Goal: Find contact information: Obtain details needed to contact an individual or organization

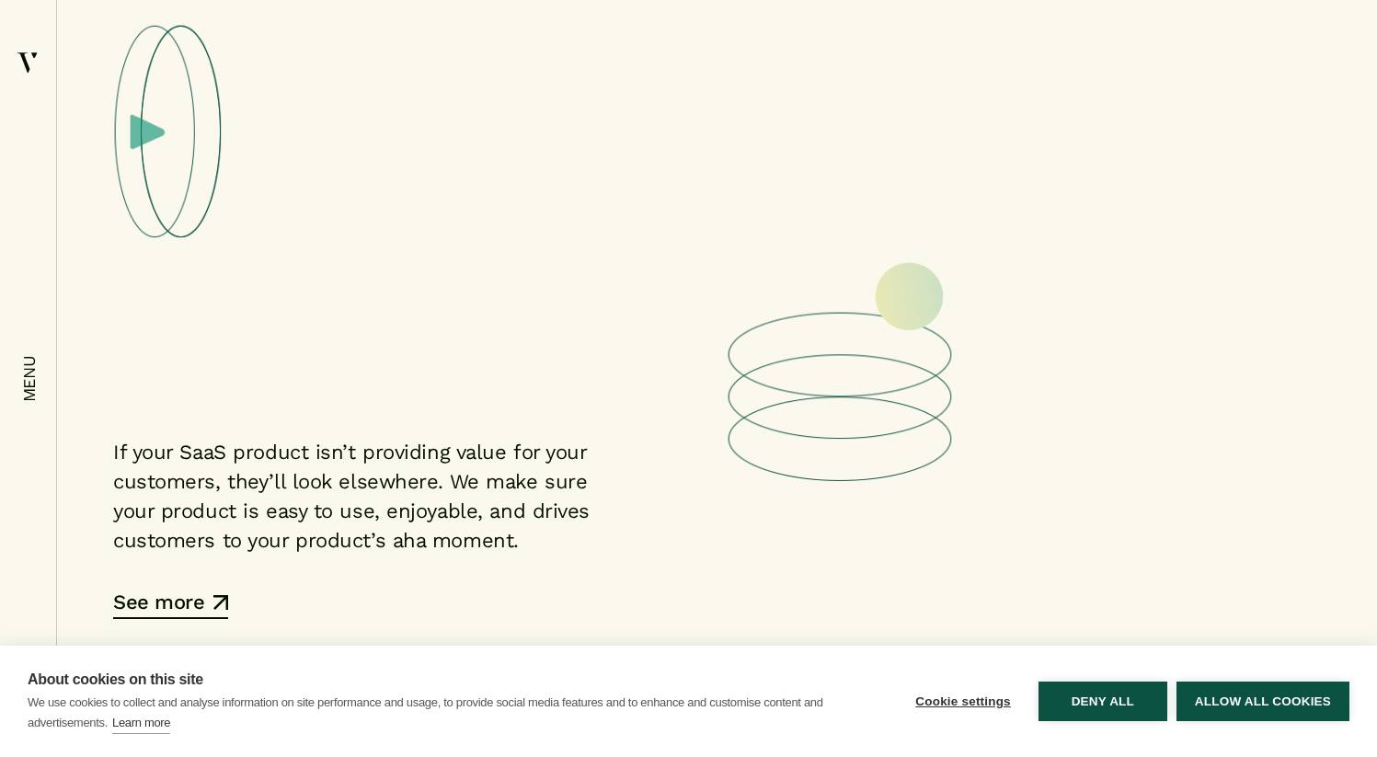
scroll to position [7281, 0]
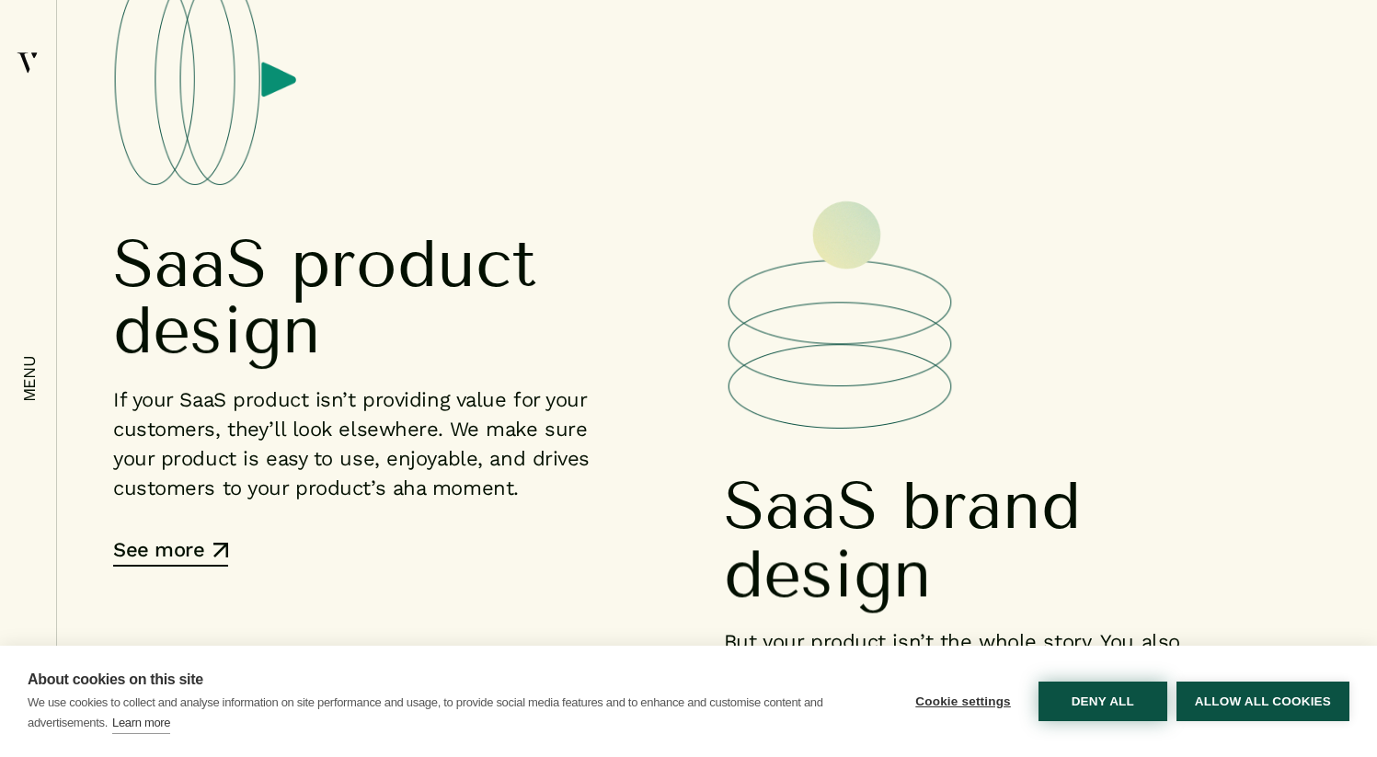
click at [1093, 682] on button "Deny all" at bounding box center [1103, 702] width 129 height 40
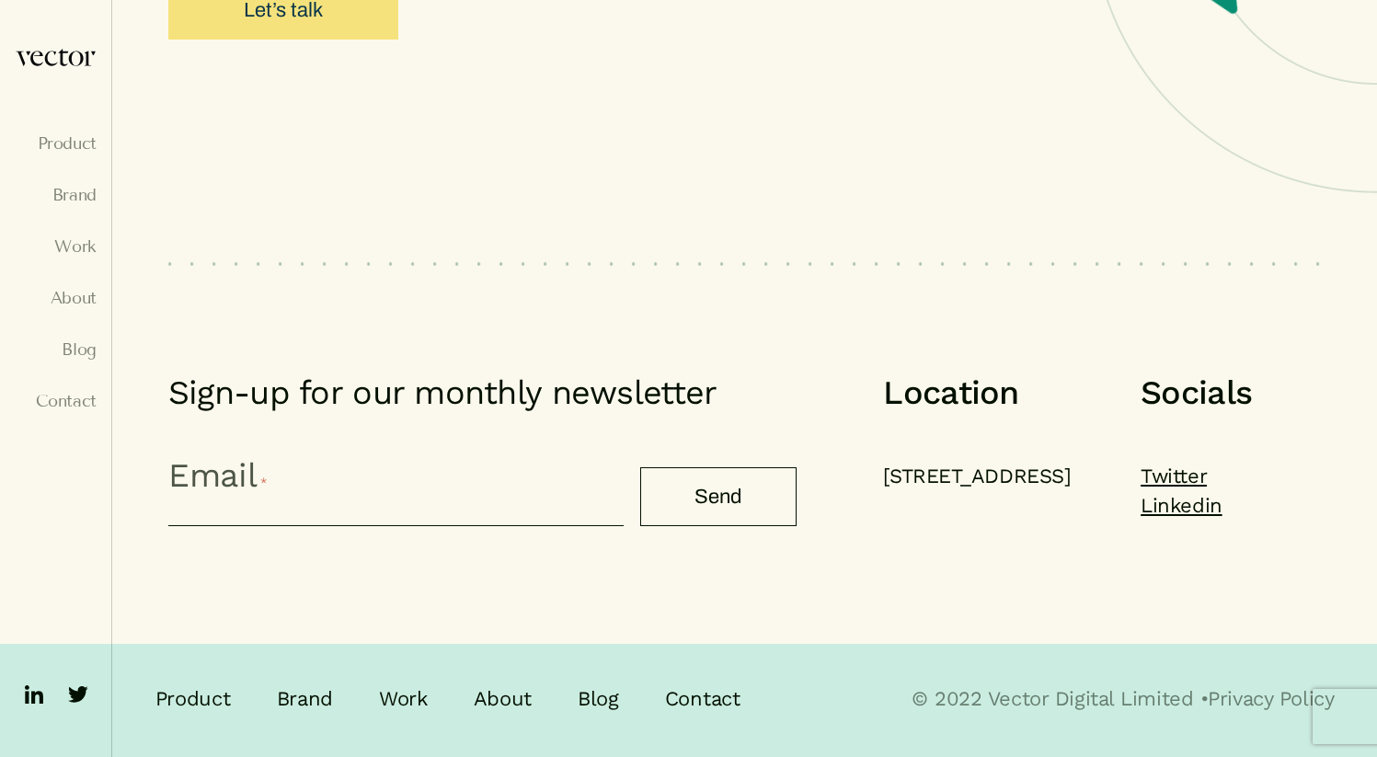
scroll to position [18530, 0]
click at [67, 287] on ul "Product Brand Work About Blog Contact" at bounding box center [56, 288] width 82 height 309
click at [68, 296] on link "About" at bounding box center [56, 298] width 82 height 18
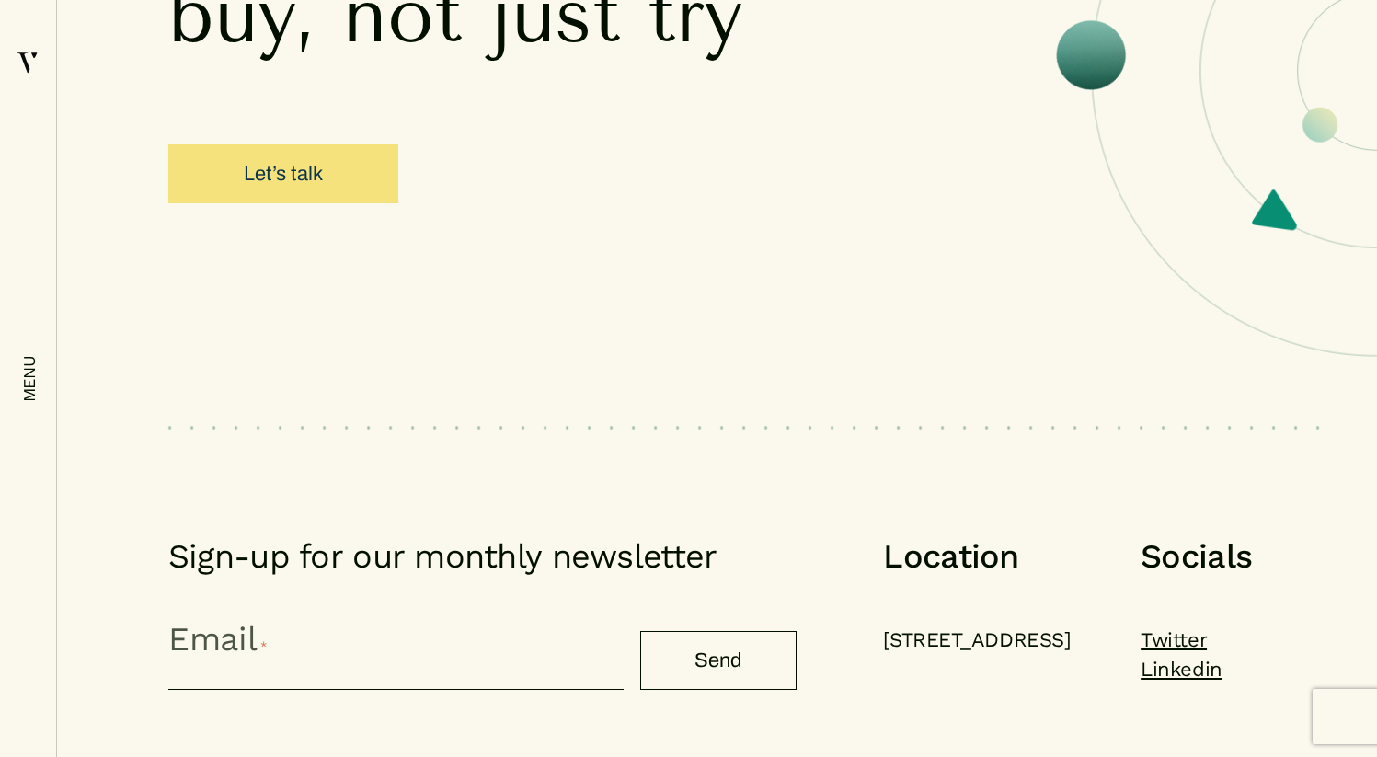
scroll to position [7953, 0]
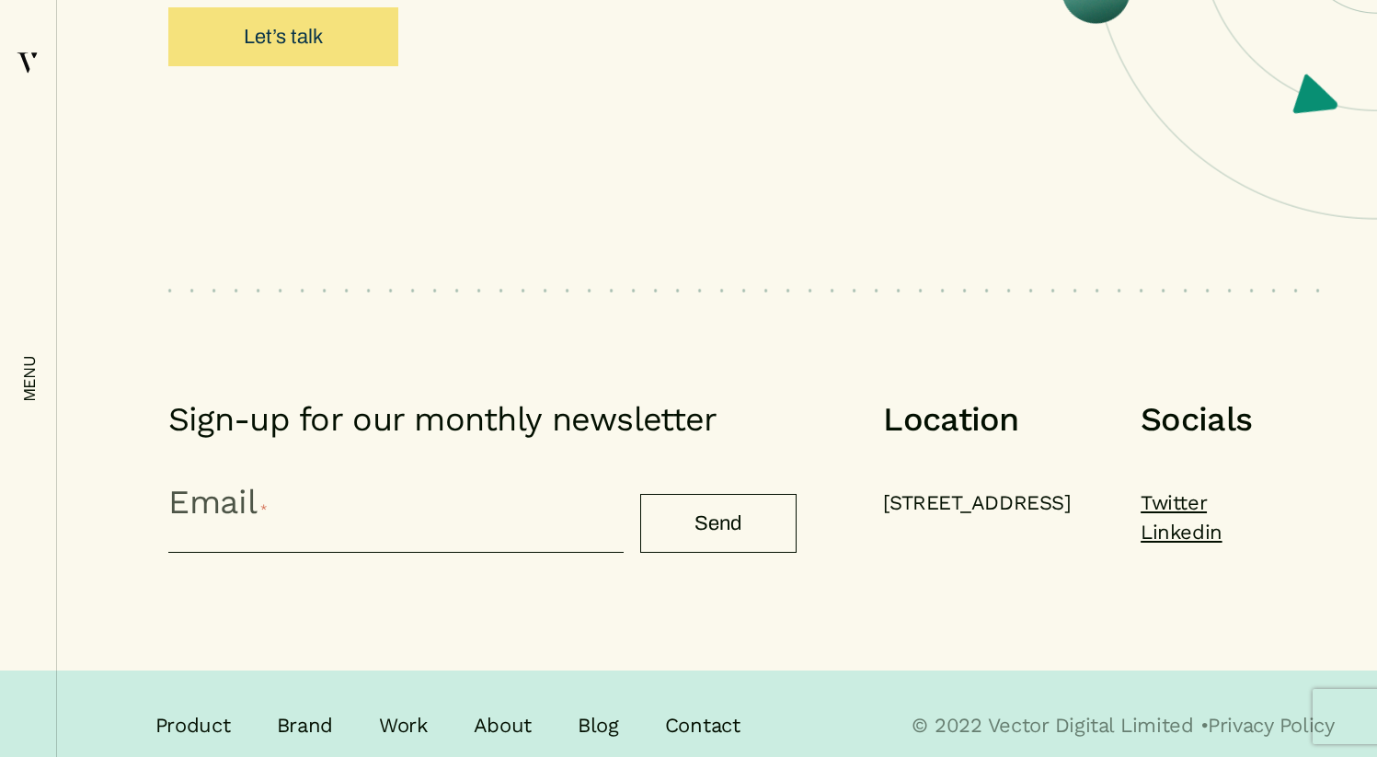
click at [660, 711] on ul "Product Brand Work About Blog Contact" at bounding box center [494, 726] width 678 height 30
click at [677, 711] on link "Contact" at bounding box center [702, 726] width 75 height 30
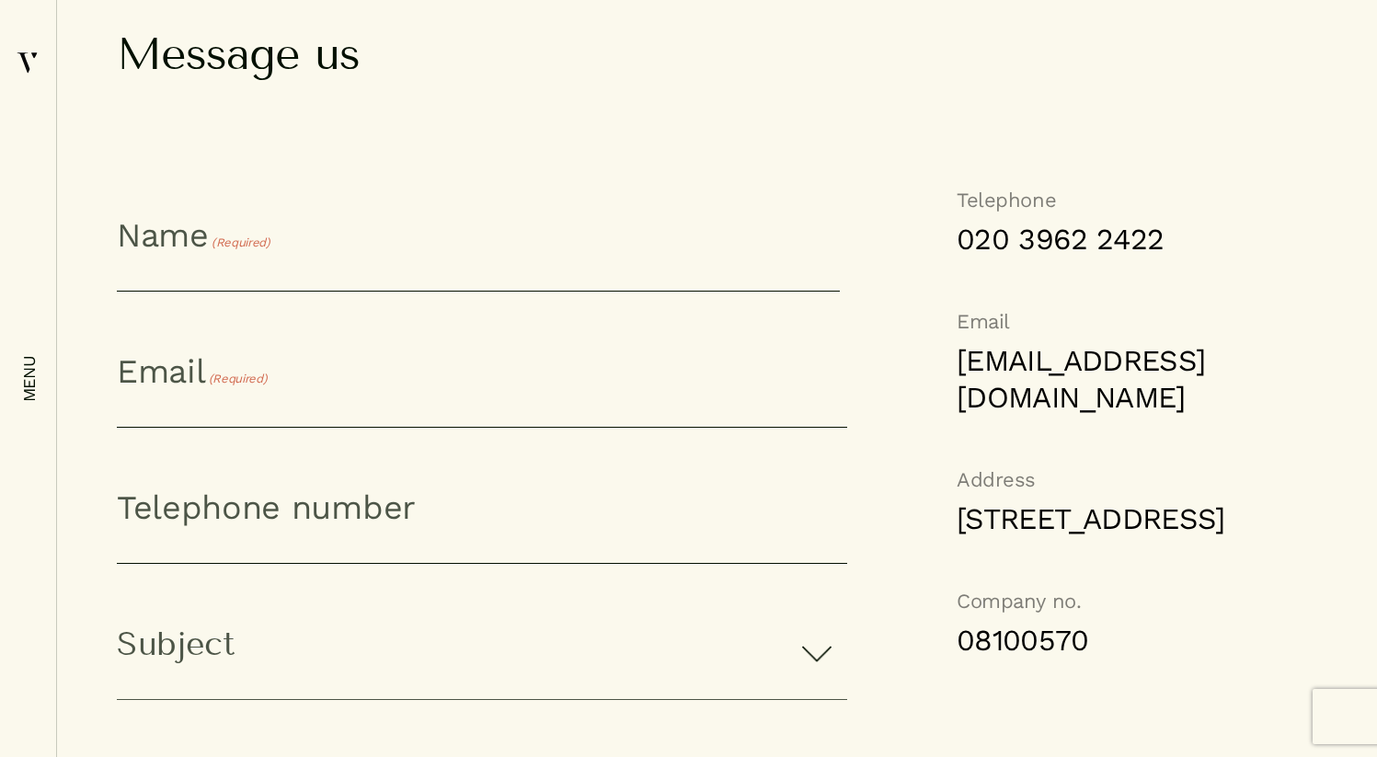
scroll to position [1373, 0]
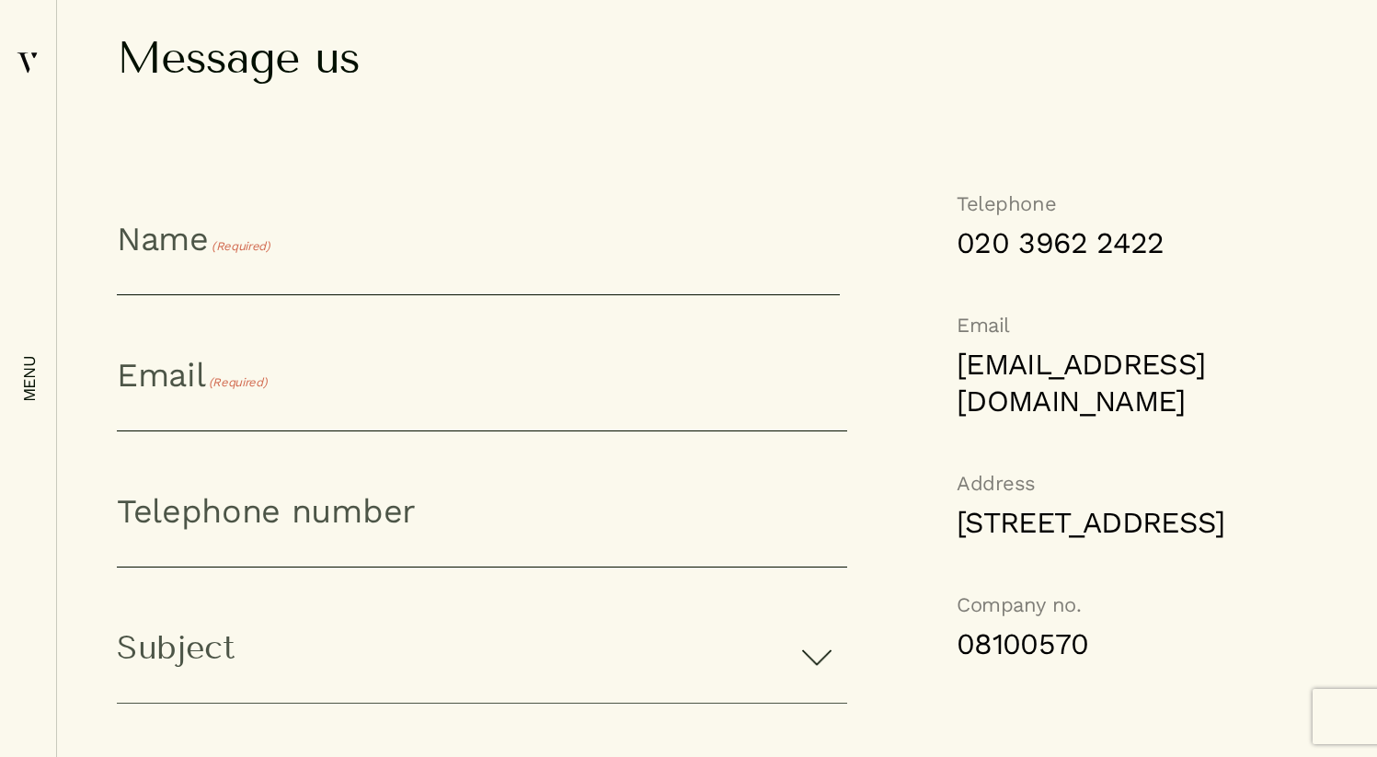
drag, startPoint x: 956, startPoint y: 518, endPoint x: 1130, endPoint y: 598, distance: 191.4
click at [1132, 541] on address "[STREET_ADDRESS]" at bounding box center [1089, 522] width 264 height 37
click at [1042, 541] on address "[STREET_ADDRESS]" at bounding box center [1089, 522] width 264 height 37
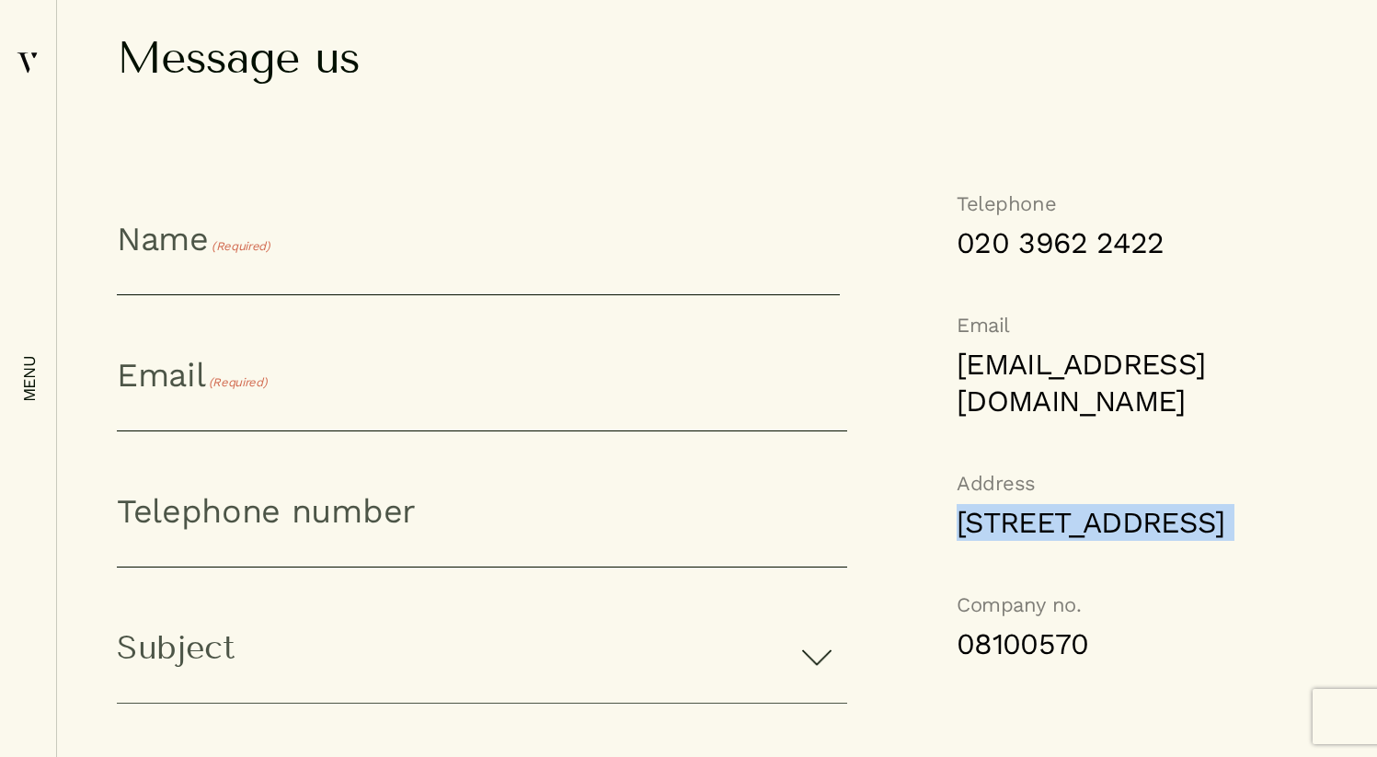
copy div "[STREET_ADDRESS]"
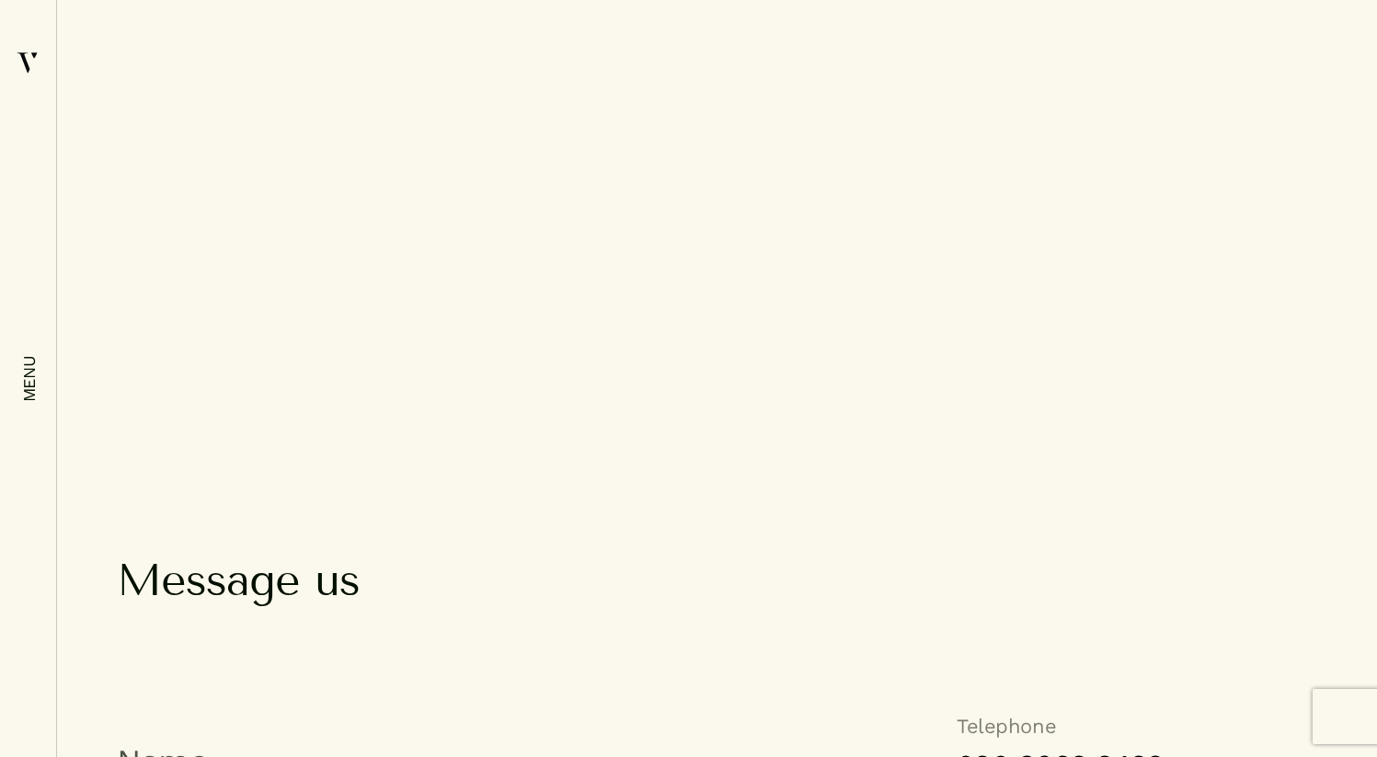
scroll to position [1039, 0]
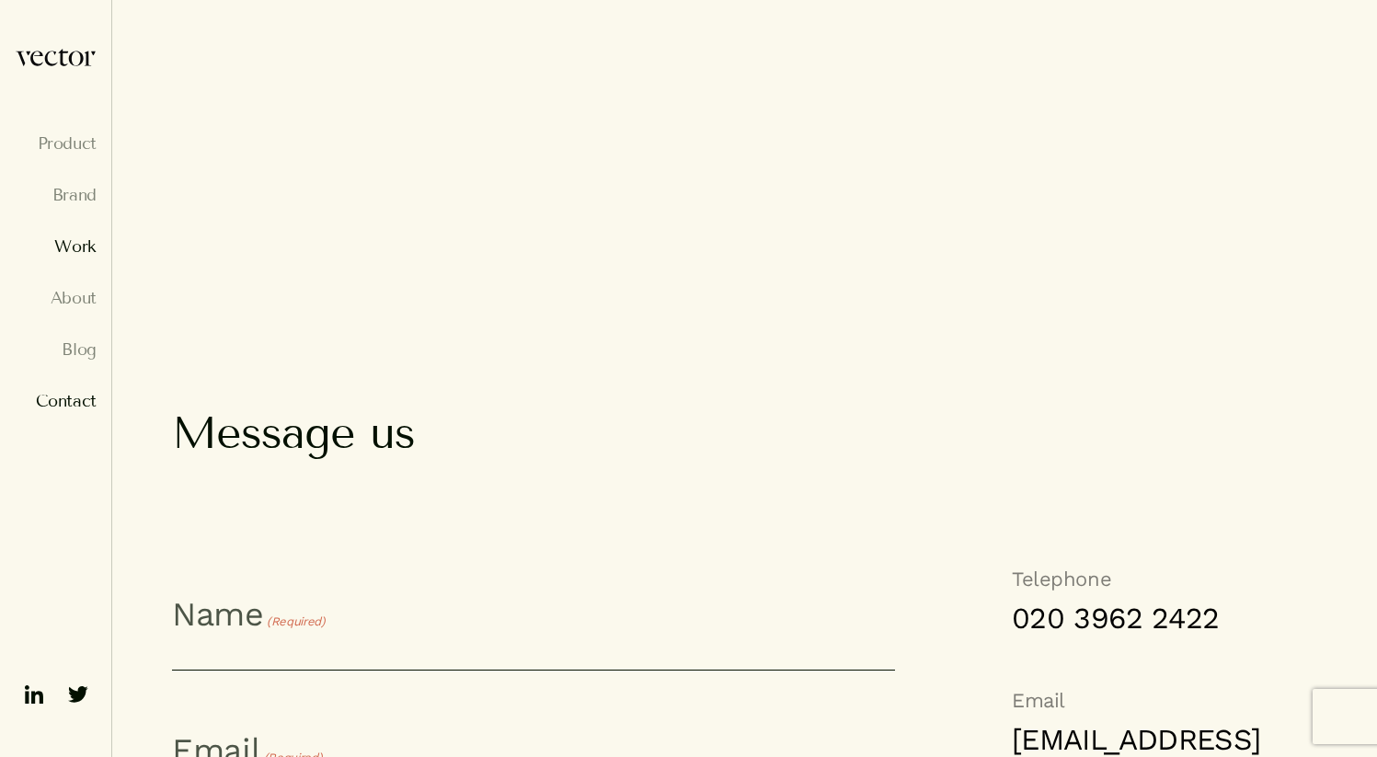
click at [65, 254] on link "Work" at bounding box center [56, 246] width 82 height 18
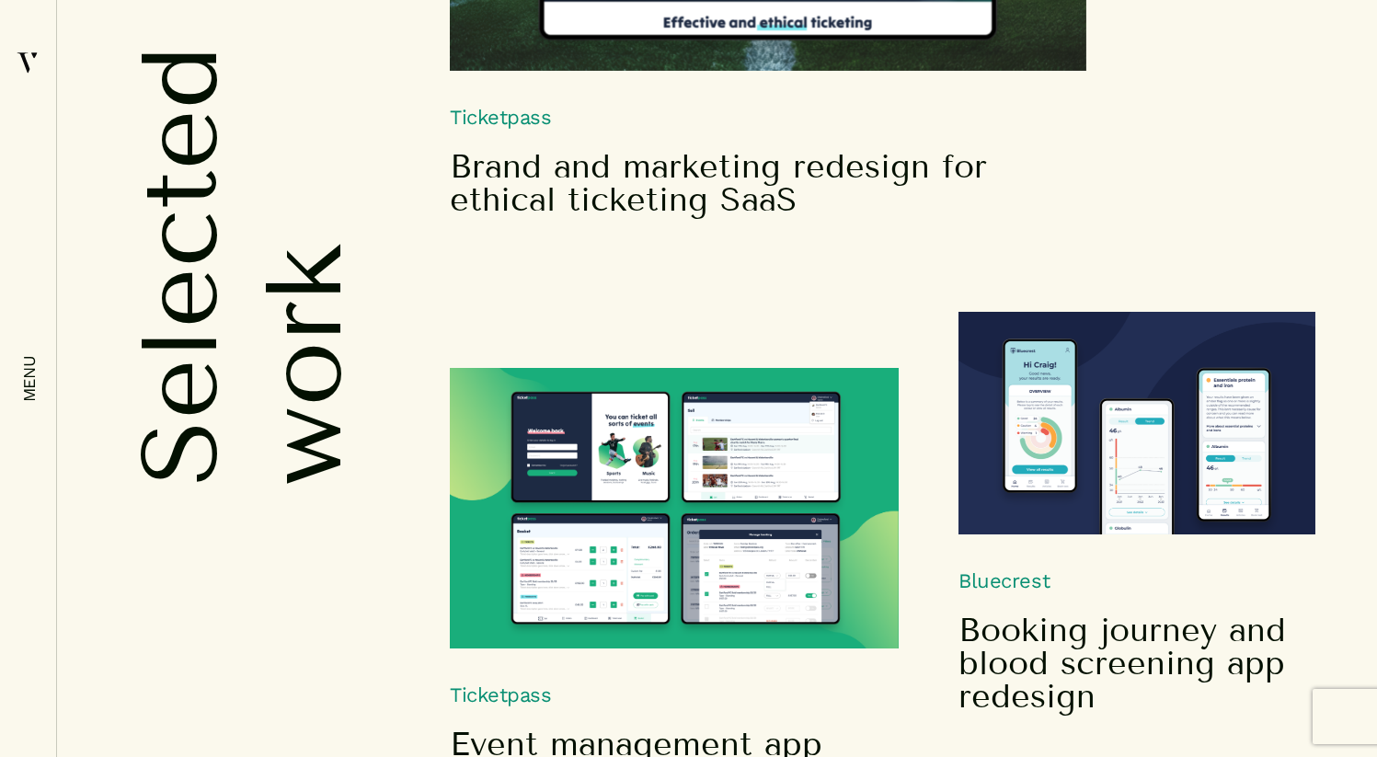
scroll to position [1908, 0]
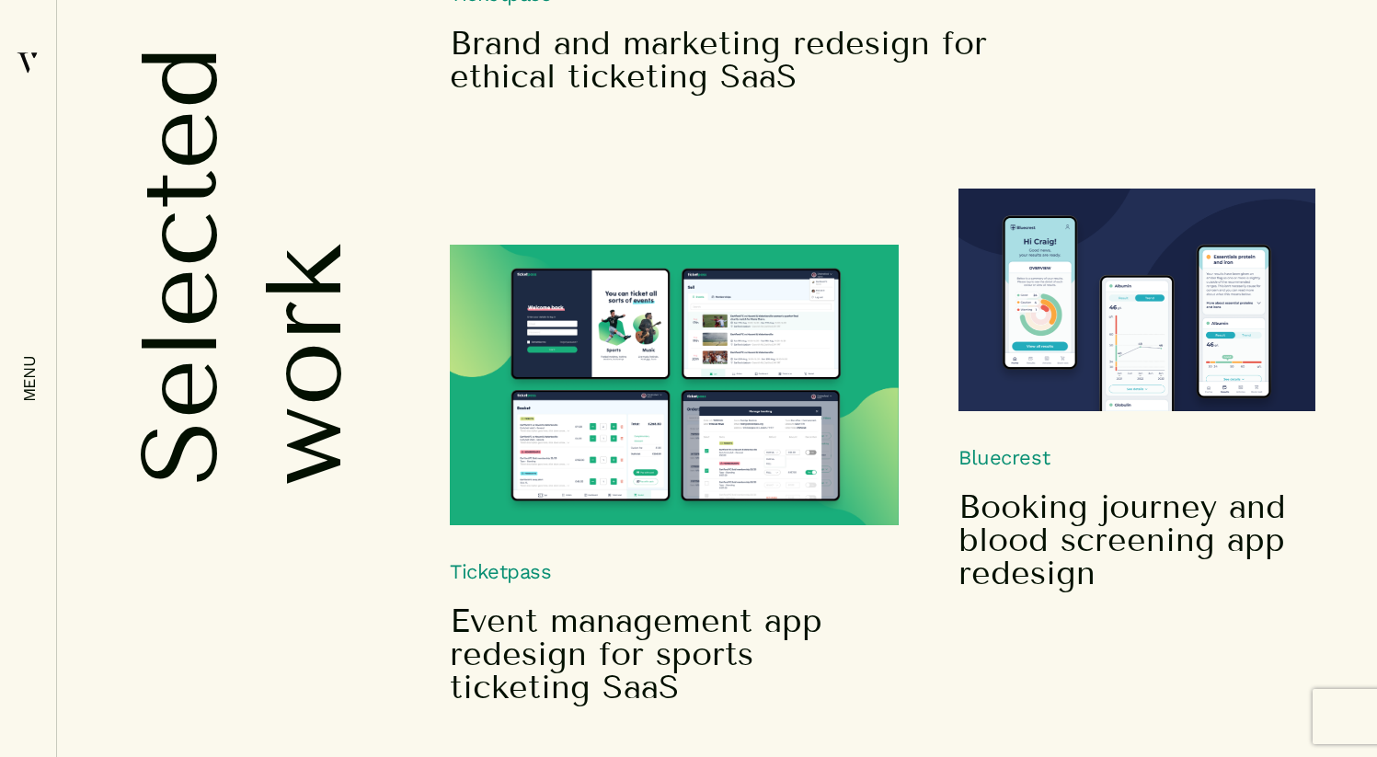
click at [768, 476] on img at bounding box center [674, 385] width 449 height 281
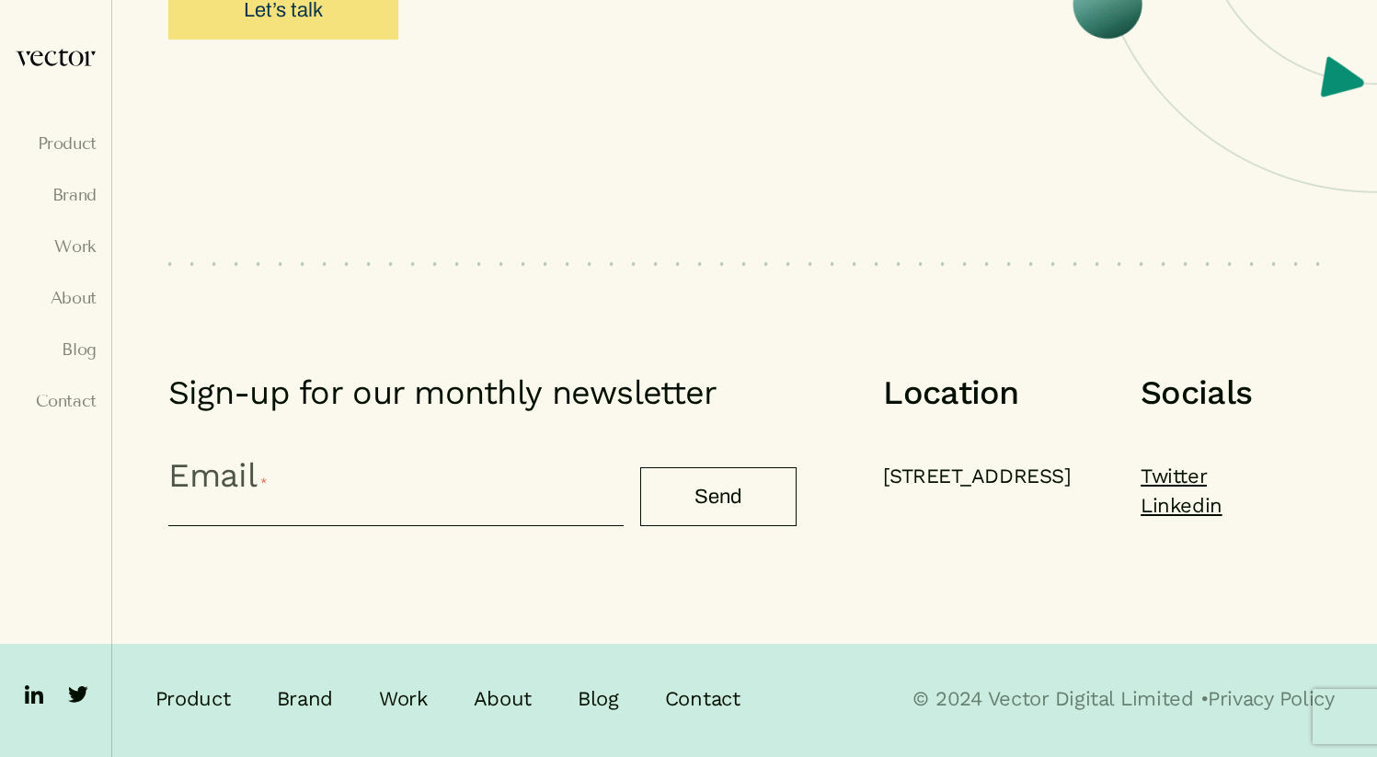
scroll to position [8053, 0]
click at [34, 60] on img at bounding box center [27, 61] width 23 height 27
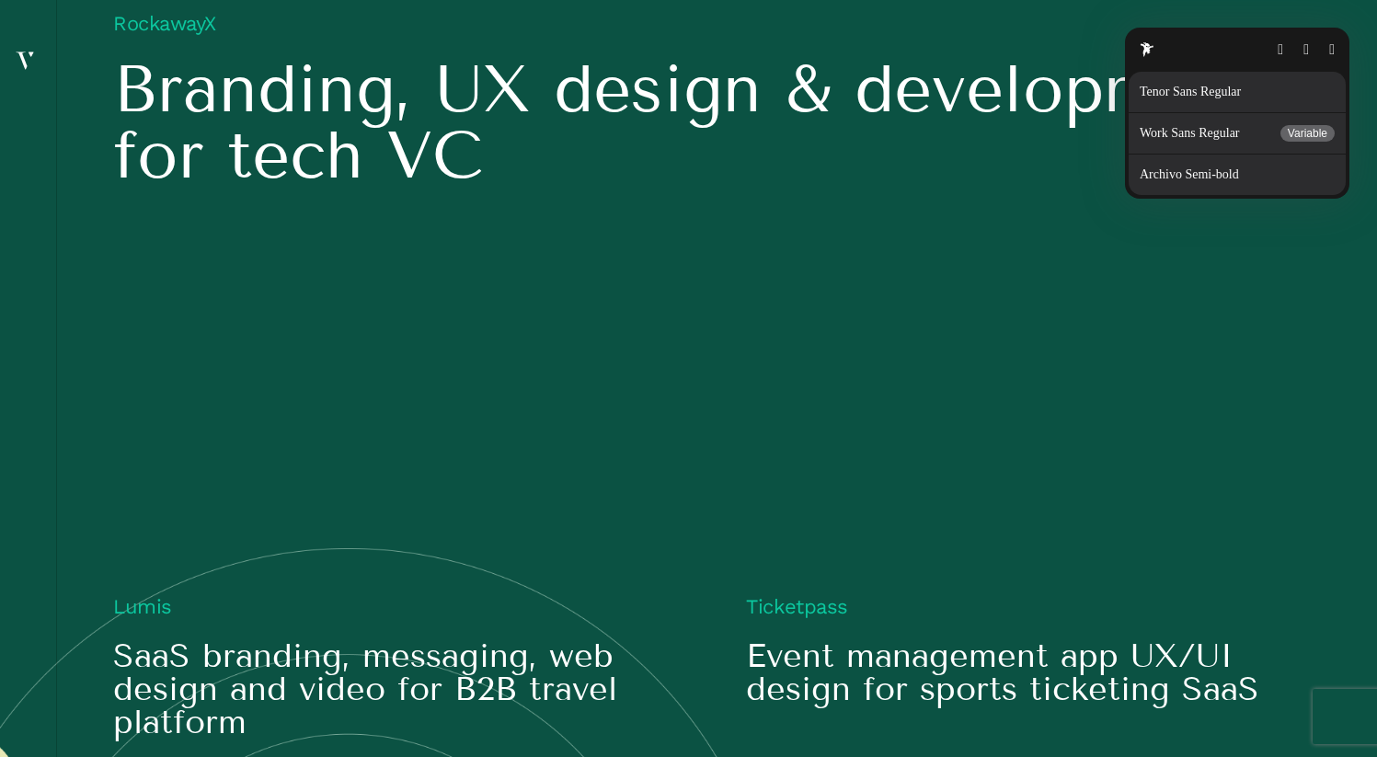
scroll to position [2200, 0]
